Goal: Check status: Check status

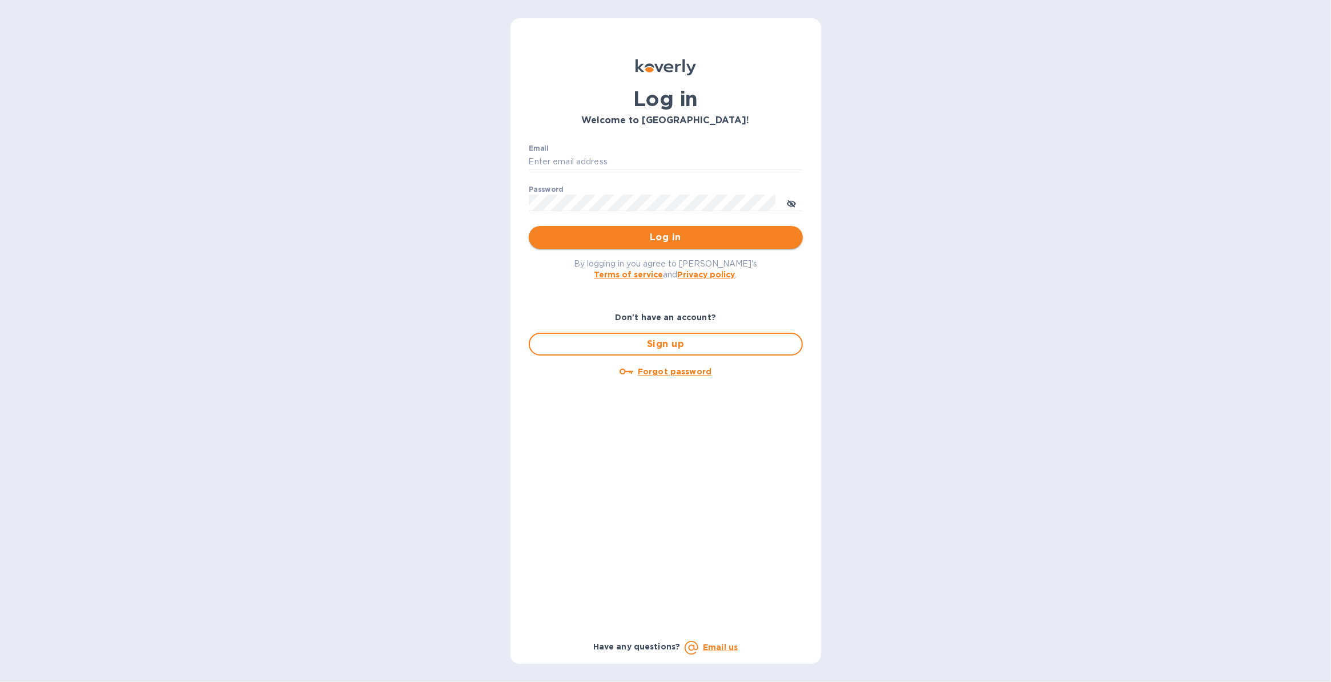
type input "justin.panasewicz@shipspry.com"
click at [672, 243] on span "Log in" at bounding box center [666, 238] width 256 height 14
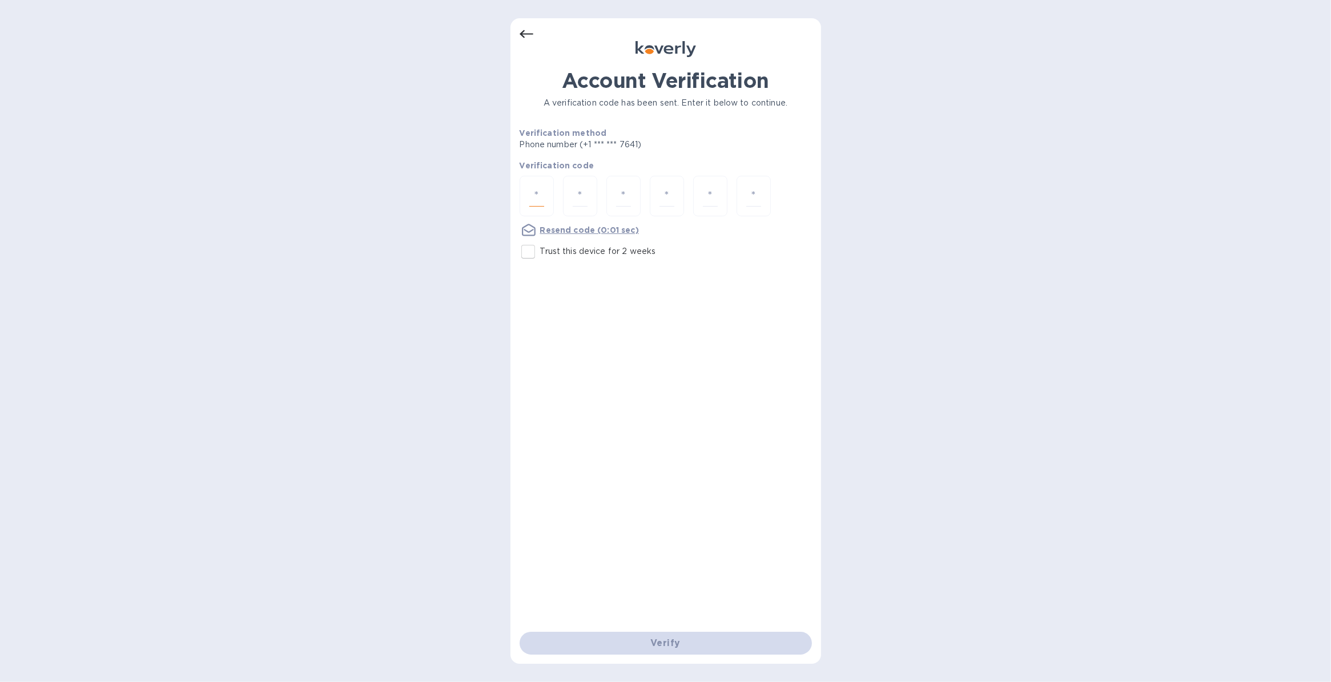
click at [534, 197] on input "number" at bounding box center [536, 196] width 15 height 21
type input "4"
type input "1"
type input "2"
type input "8"
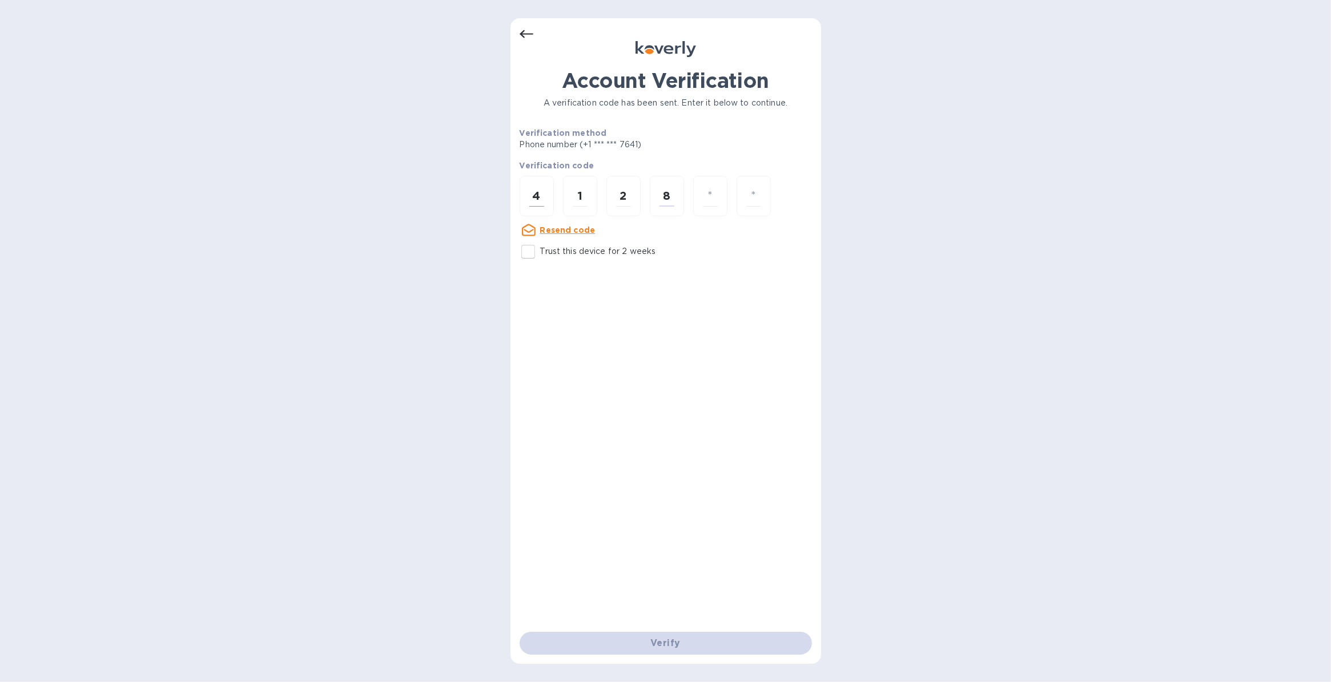
type input "7"
type input "3"
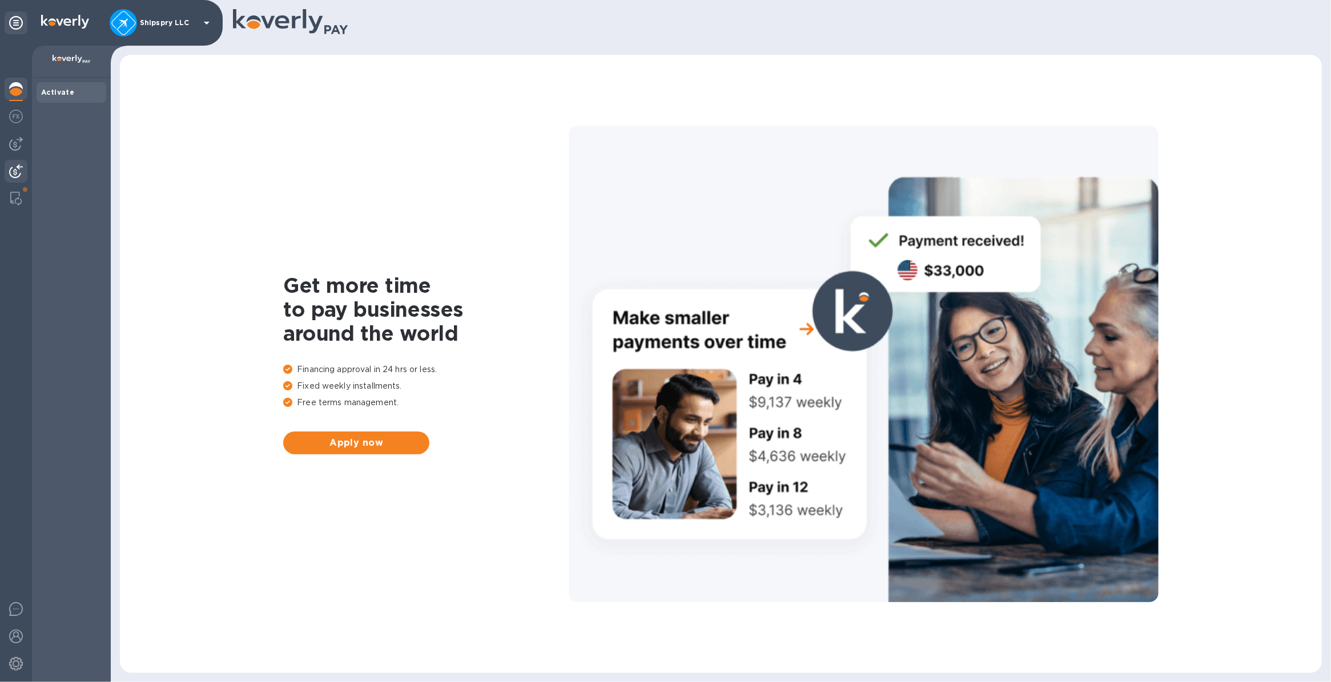
click at [17, 175] on img at bounding box center [16, 171] width 14 height 14
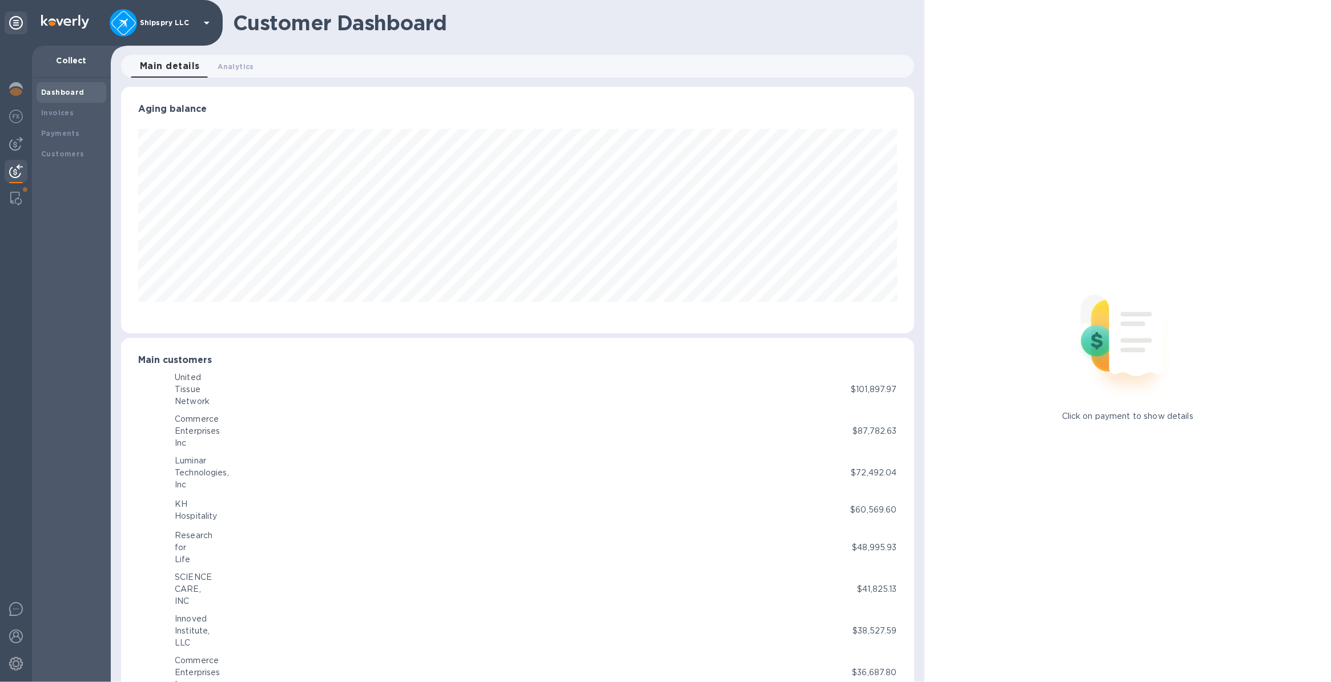
scroll to position [570544, 570003]
click at [54, 135] on b "Payments" at bounding box center [60, 133] width 38 height 9
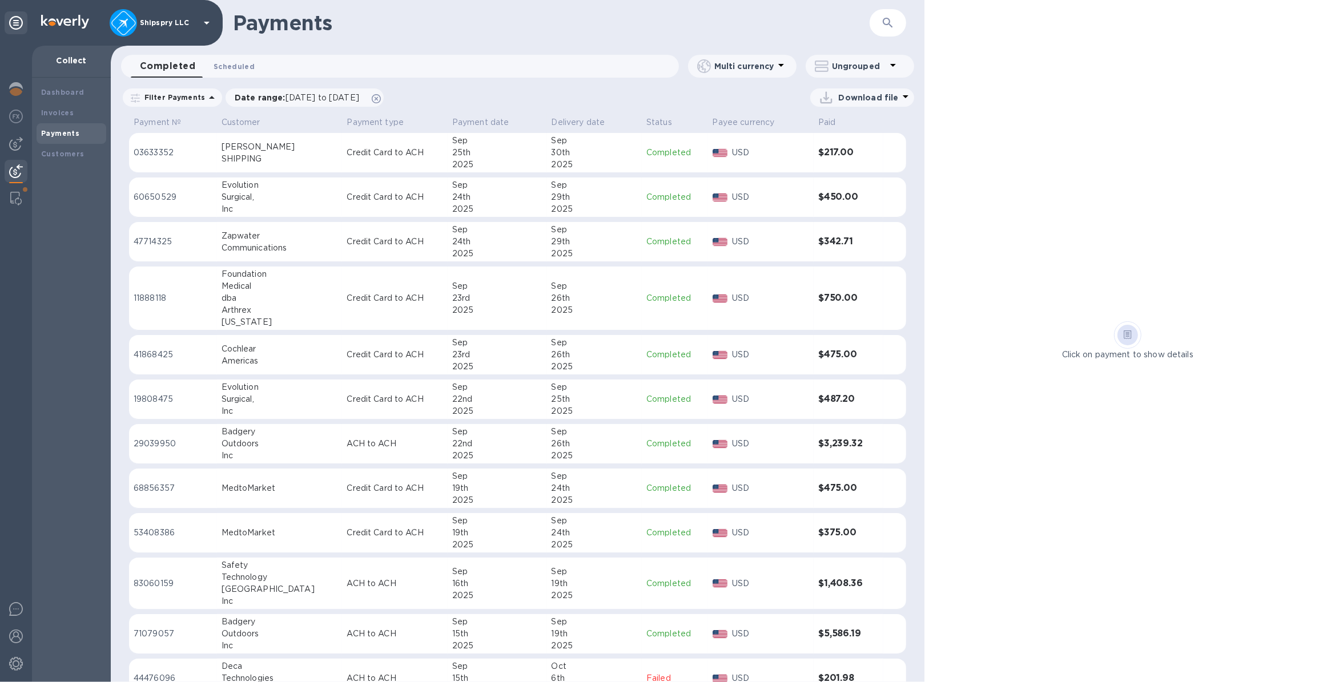
click at [221, 61] on span "Scheduled 0" at bounding box center [233, 67] width 41 height 12
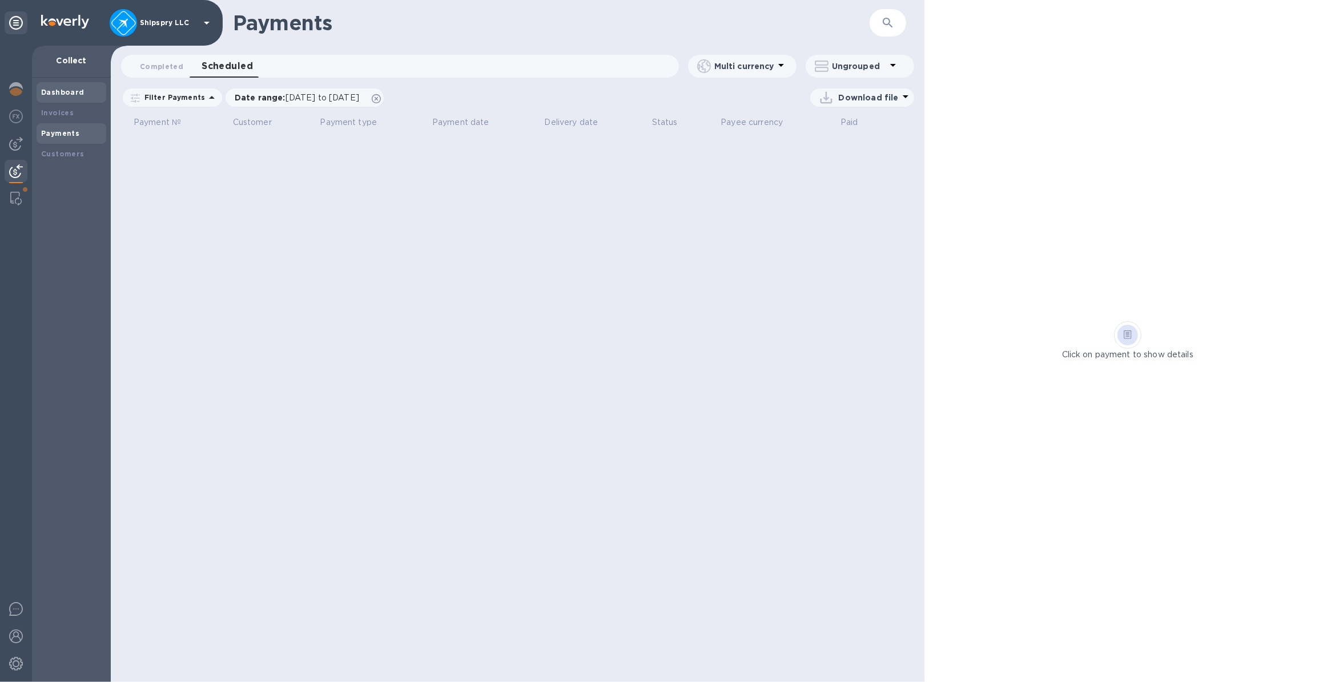
click at [58, 92] on b "Dashboard" at bounding box center [62, 92] width 43 height 9
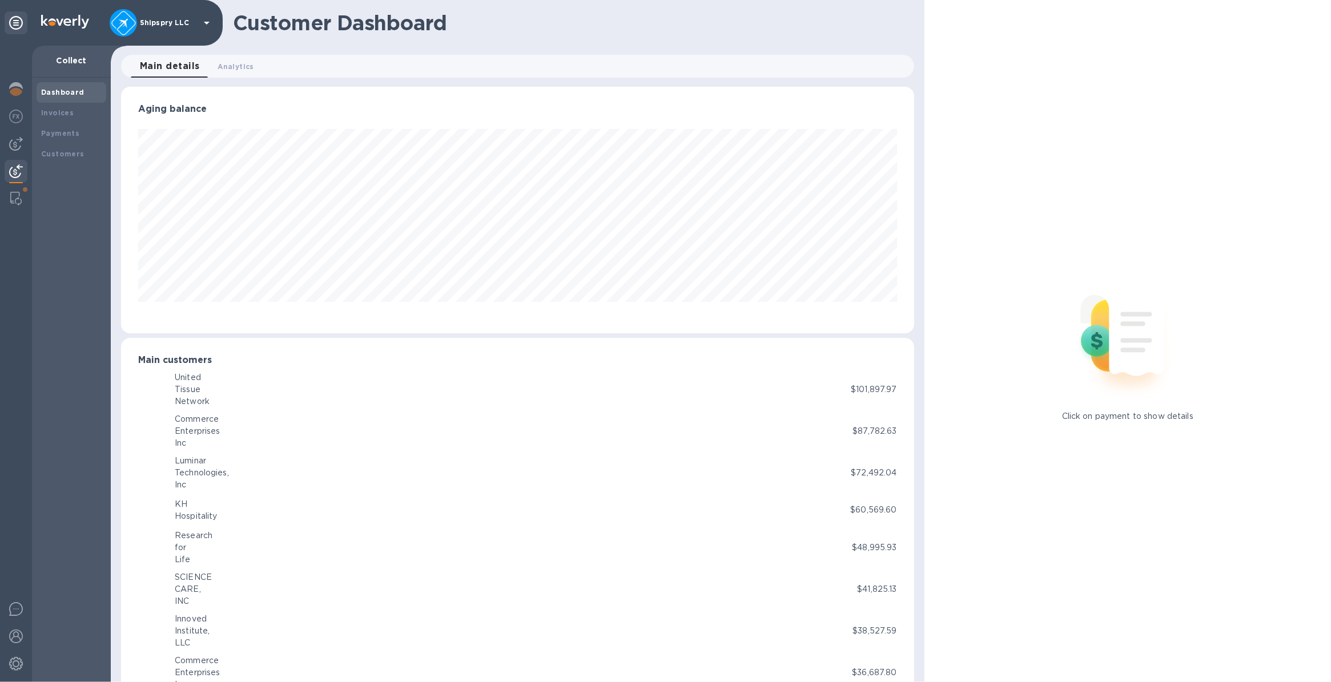
scroll to position [570544, 570003]
click at [11, 200] on img at bounding box center [15, 199] width 11 height 14
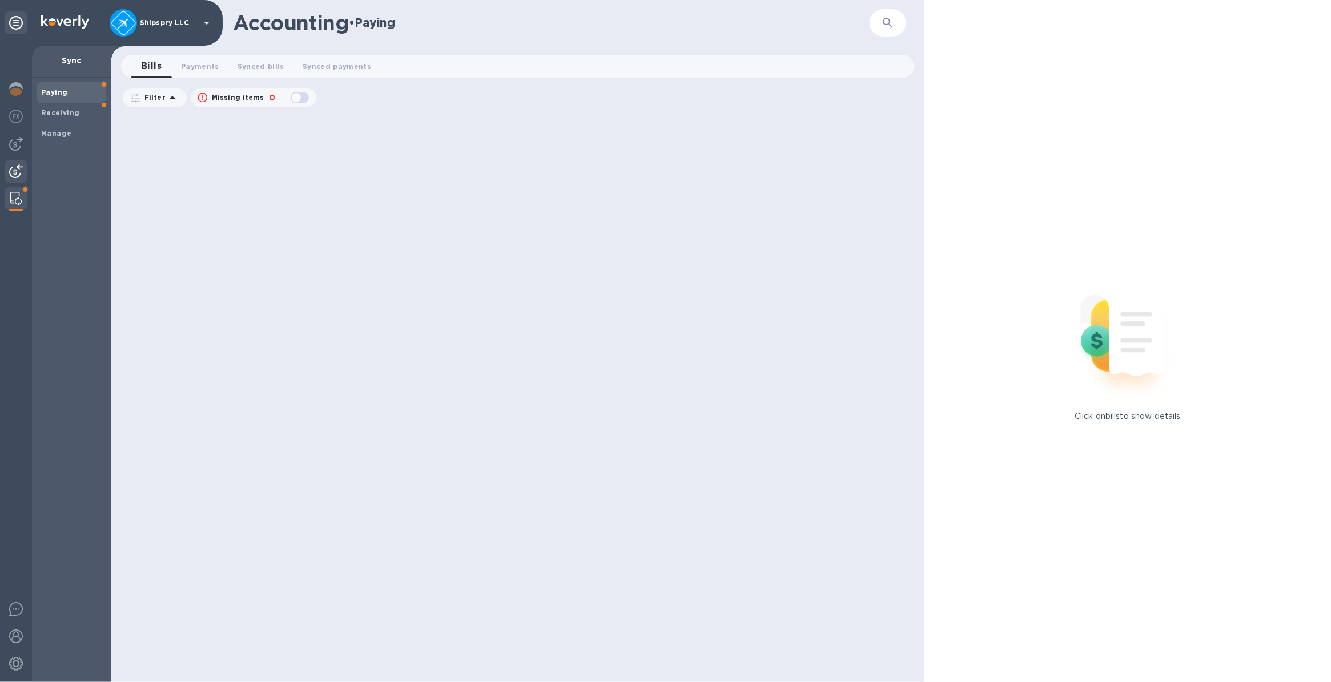
click at [18, 176] on img at bounding box center [16, 171] width 14 height 14
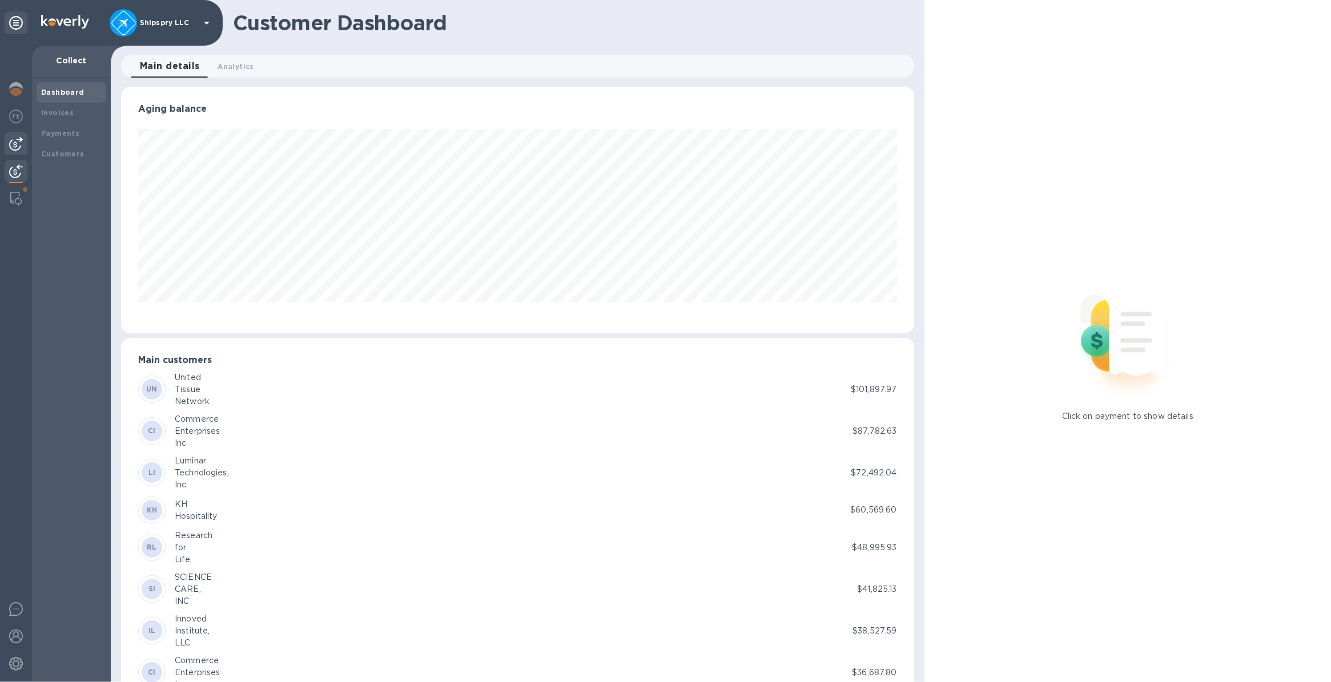
scroll to position [570544, 570003]
click at [16, 143] on img at bounding box center [16, 144] width 14 height 14
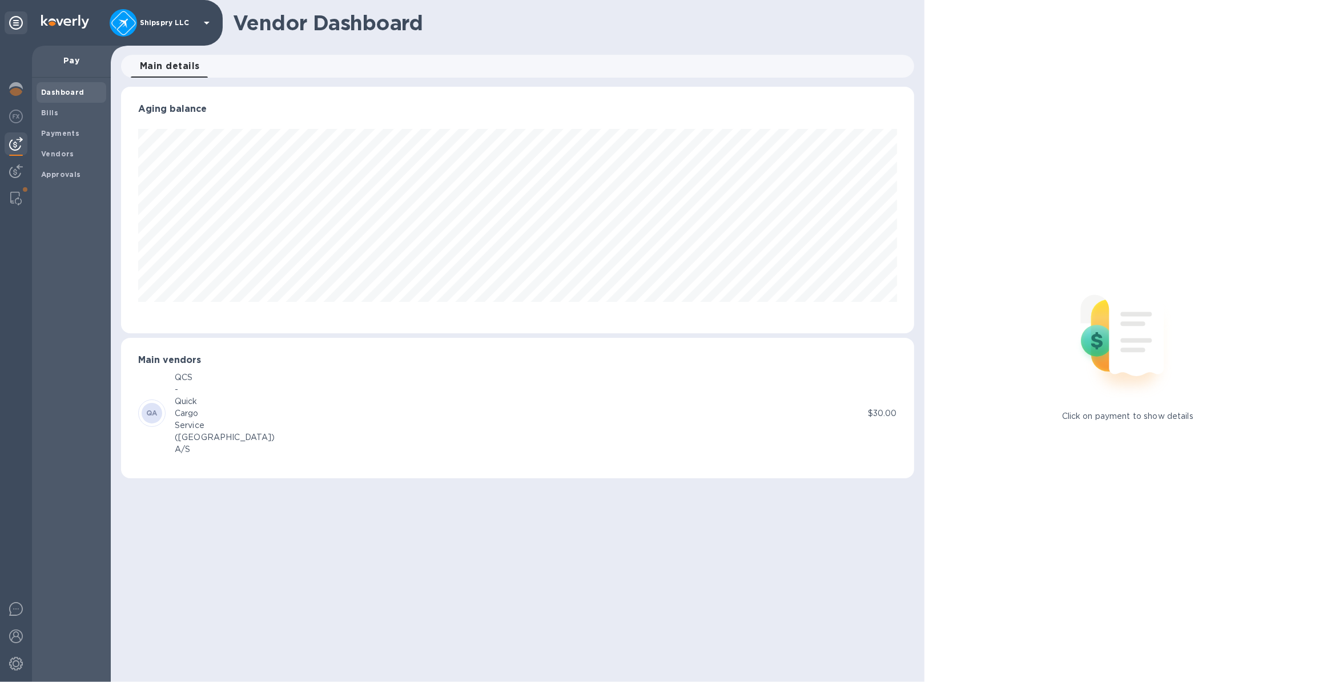
scroll to position [246, 792]
click at [14, 123] on img at bounding box center [16, 117] width 14 height 14
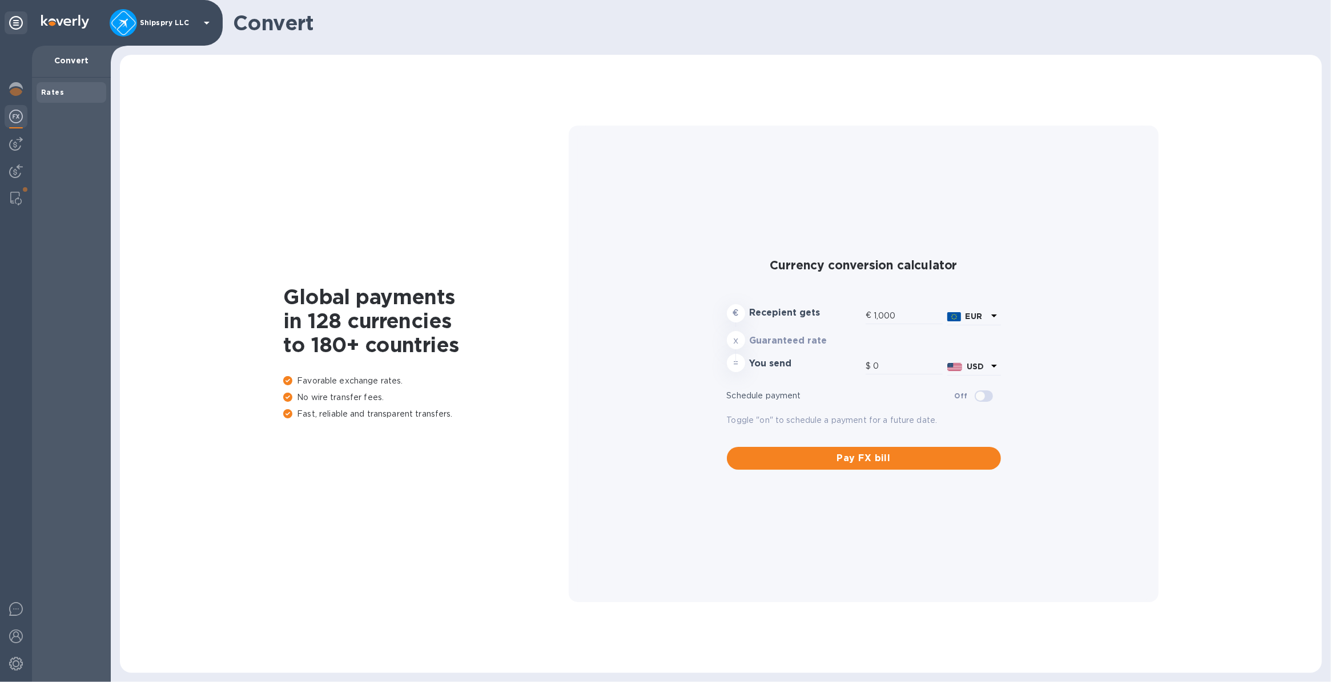
type input "1,180.59"
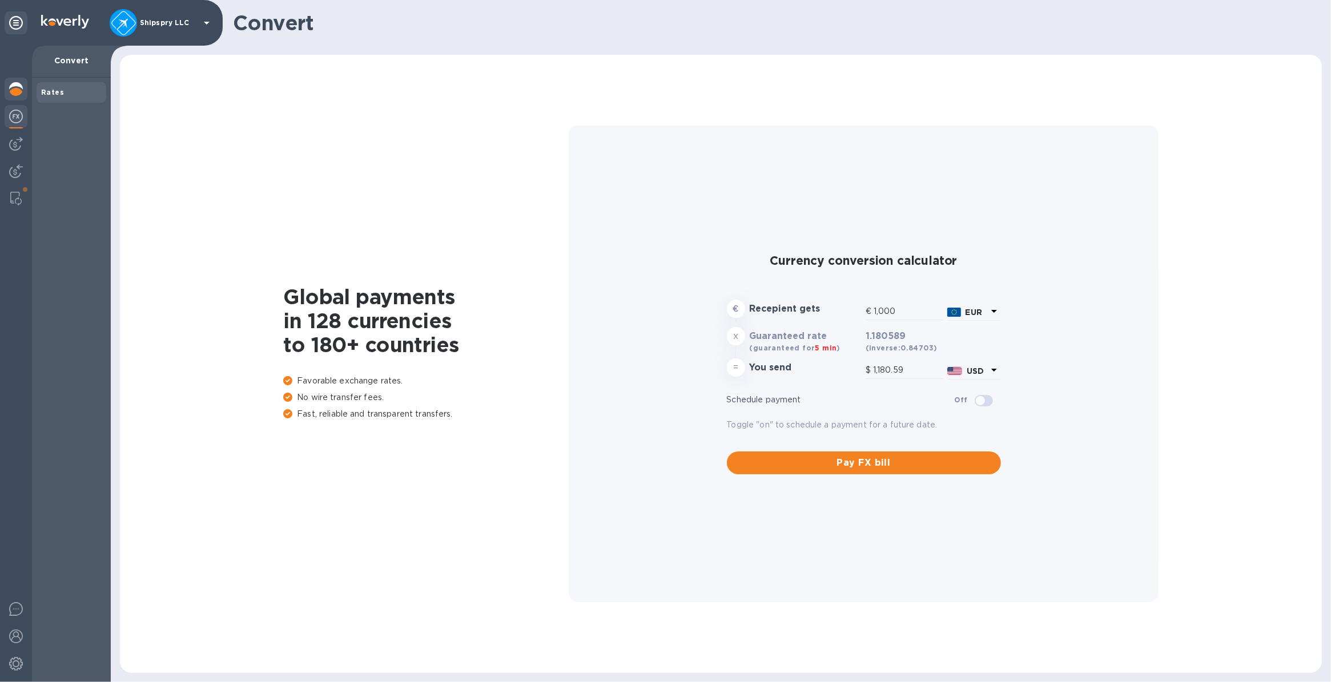
click at [14, 92] on img at bounding box center [16, 89] width 14 height 14
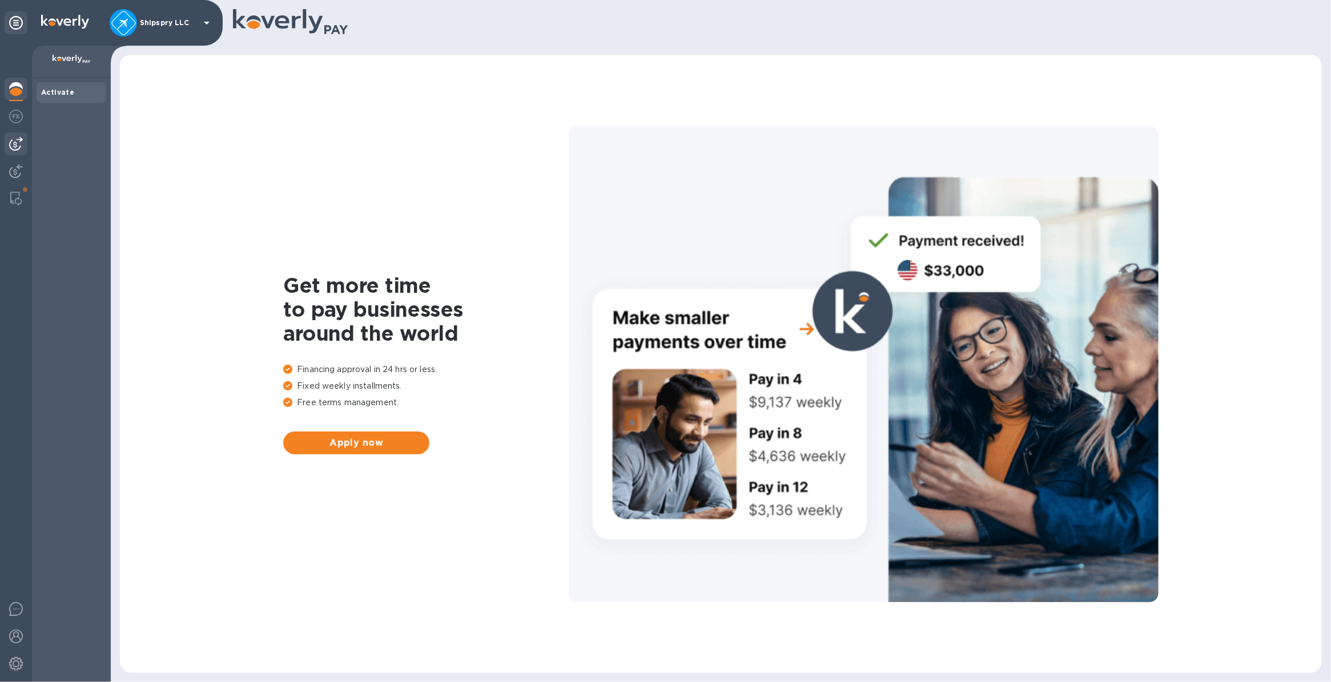
click at [15, 147] on img at bounding box center [16, 144] width 14 height 14
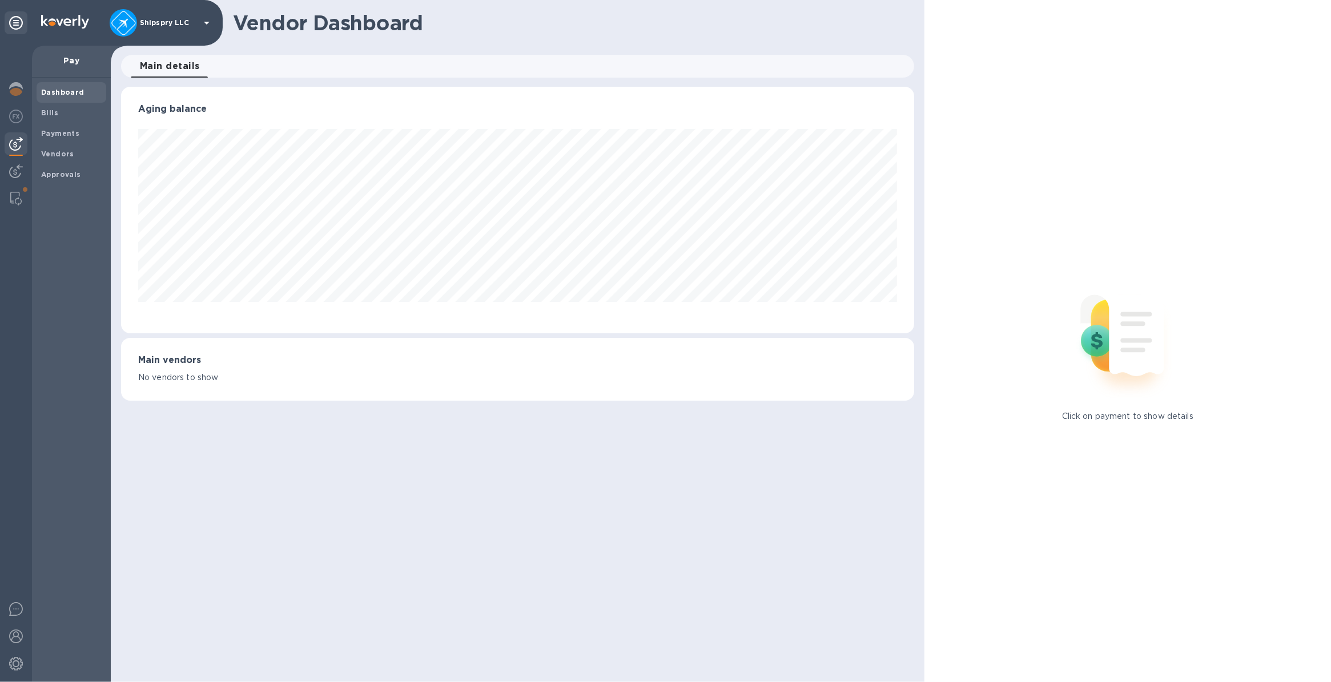
scroll to position [246, 792]
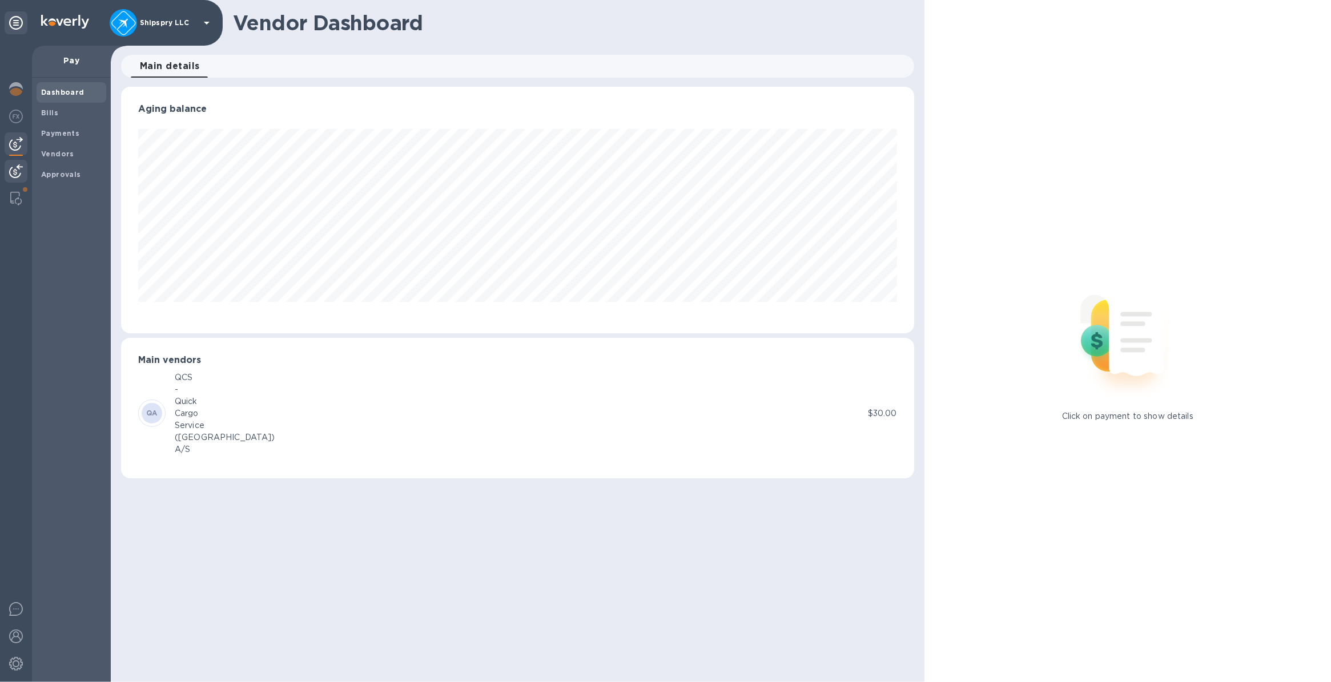
click at [15, 175] on img at bounding box center [16, 171] width 14 height 14
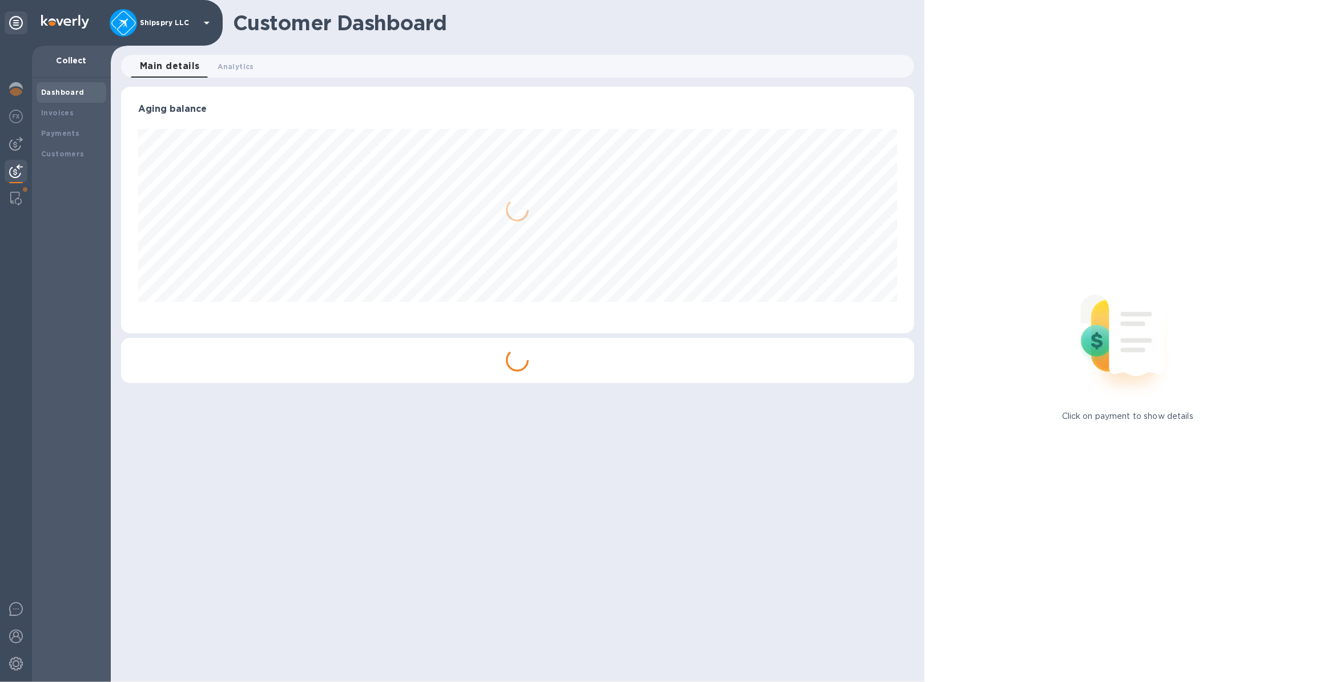
scroll to position [246, 792]
click at [67, 136] on b "Payments" at bounding box center [60, 133] width 38 height 9
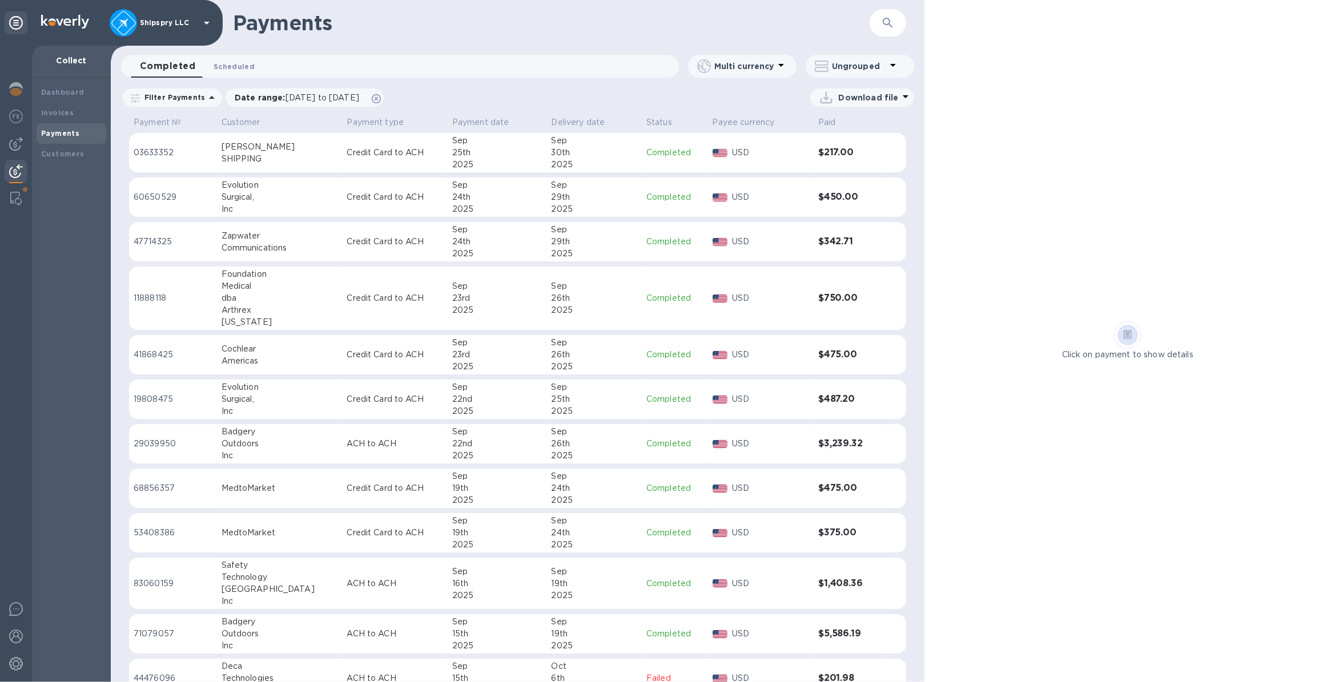
click at [235, 68] on span "Scheduled 0" at bounding box center [233, 67] width 41 height 12
